Goal: Find specific page/section: Find specific page/section

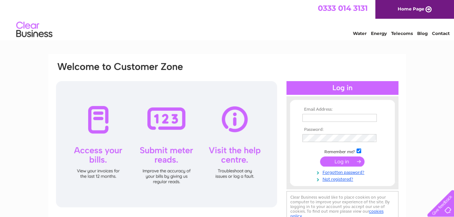
type input "[EMAIL_ADDRESS][DOMAIN_NAME]"
click at [342, 161] on input "submit" at bounding box center [342, 162] width 44 height 10
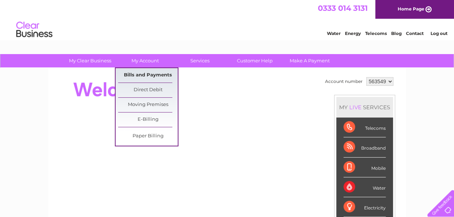
click at [138, 75] on link "Bills and Payments" at bounding box center [148, 75] width 60 height 14
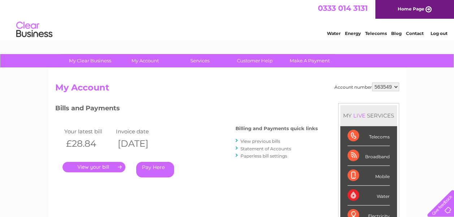
click at [397, 87] on select "563549 926922" at bounding box center [385, 87] width 27 height 9
select select "926922"
click at [372, 83] on select "563549 926922" at bounding box center [385, 87] width 27 height 9
click at [97, 168] on link "." at bounding box center [93, 167] width 63 height 10
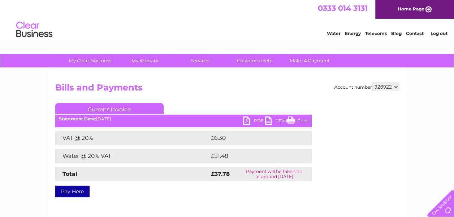
click at [303, 119] on link "Print" at bounding box center [297, 122] width 22 height 10
